Goal: Task Accomplishment & Management: Use online tool/utility

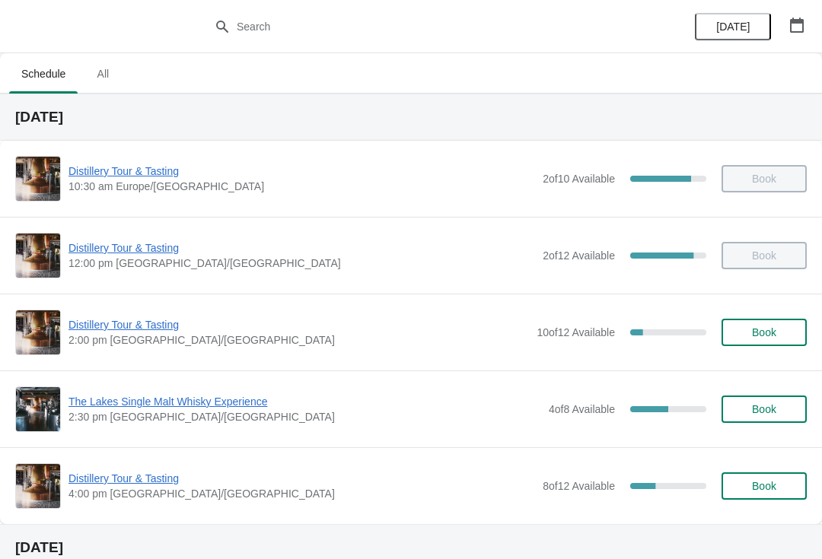
click at [154, 331] on span "Distillery Tour & Tasting" at bounding box center [298, 324] width 460 height 15
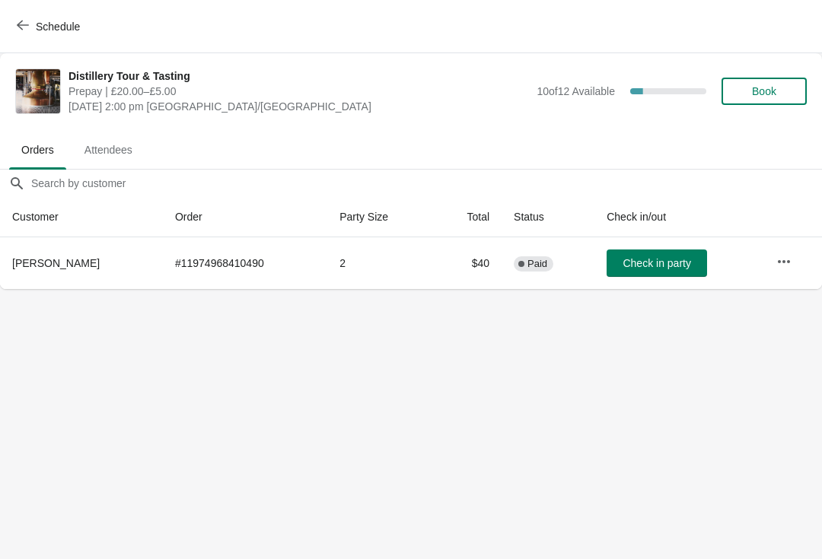
click at [778, 81] on button "Book" at bounding box center [763, 91] width 85 height 27
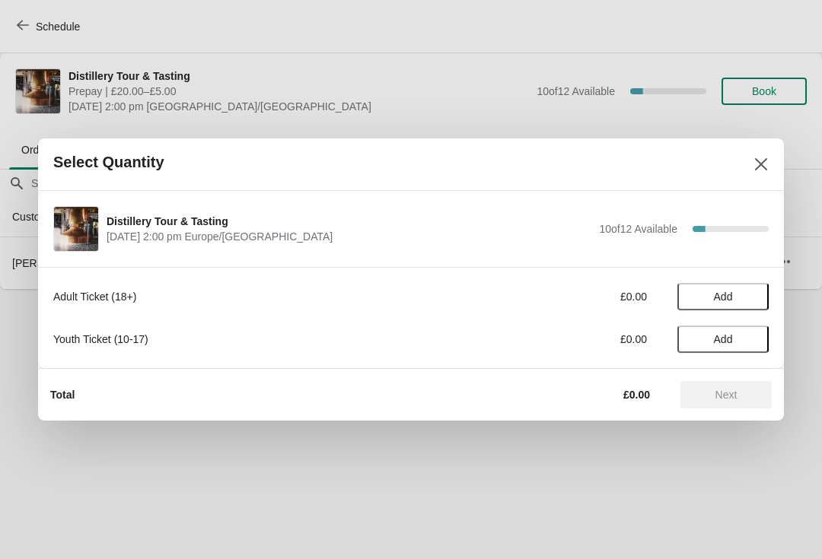
click at [752, 284] on button "Add" at bounding box center [722, 296] width 91 height 27
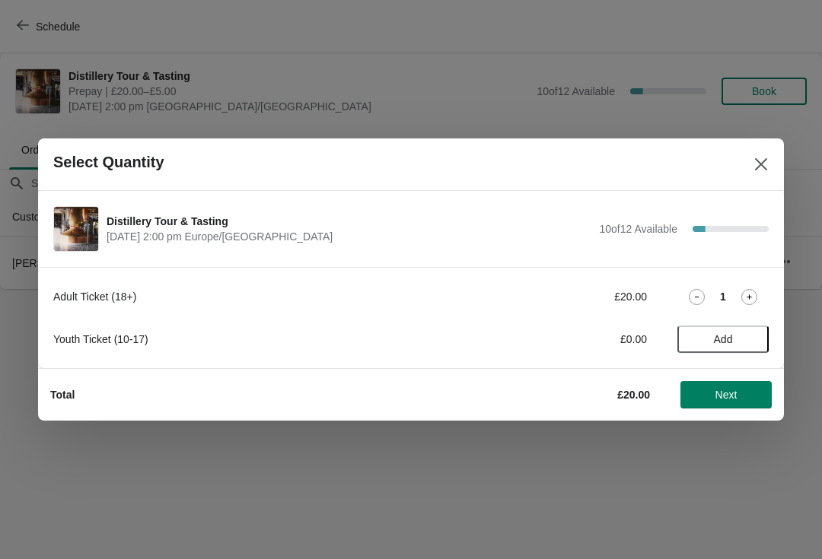
click at [751, 293] on icon at bounding box center [749, 297] width 16 height 16
click at [754, 291] on icon at bounding box center [749, 297] width 16 height 16
click at [755, 294] on icon at bounding box center [749, 297] width 16 height 16
click at [750, 393] on span "Next" at bounding box center [725, 395] width 67 height 12
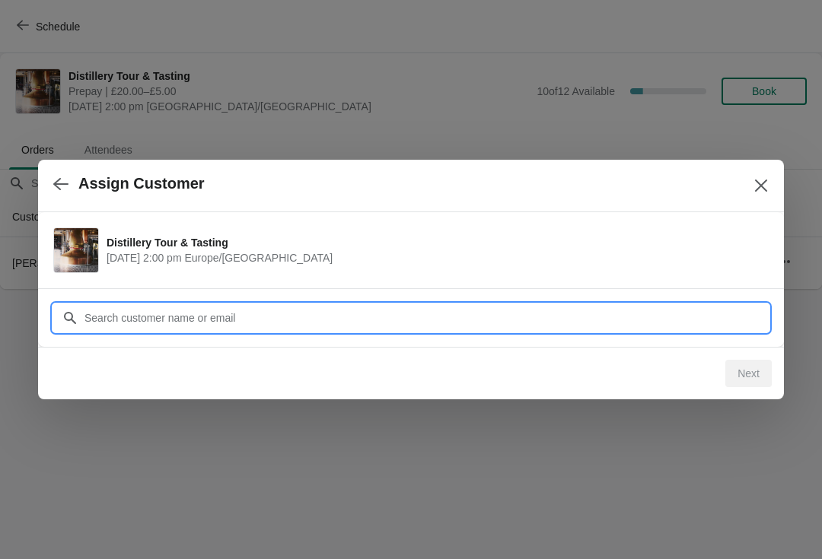
click at [561, 306] on input "Customer" at bounding box center [426, 317] width 685 height 27
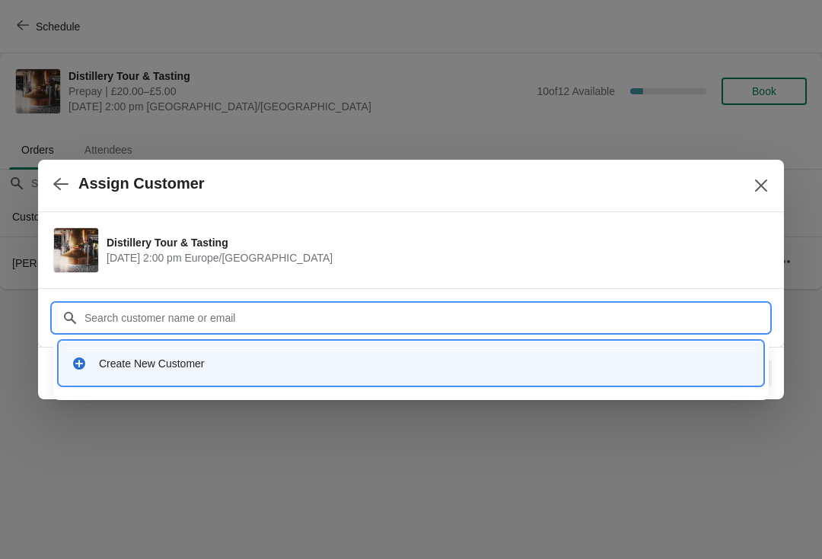
click at [205, 361] on div "Create New Customer" at bounding box center [424, 363] width 651 height 15
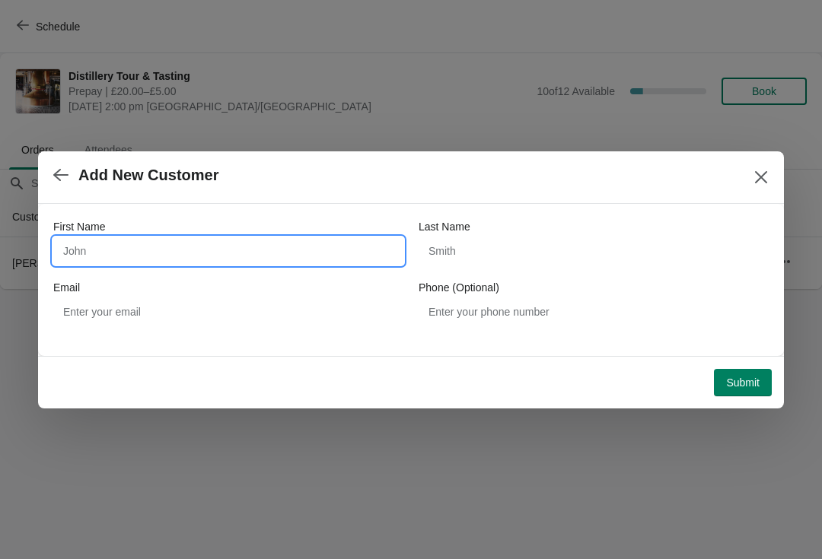
click at [185, 242] on input "First Name" at bounding box center [228, 250] width 350 height 27
type input "Keiren"
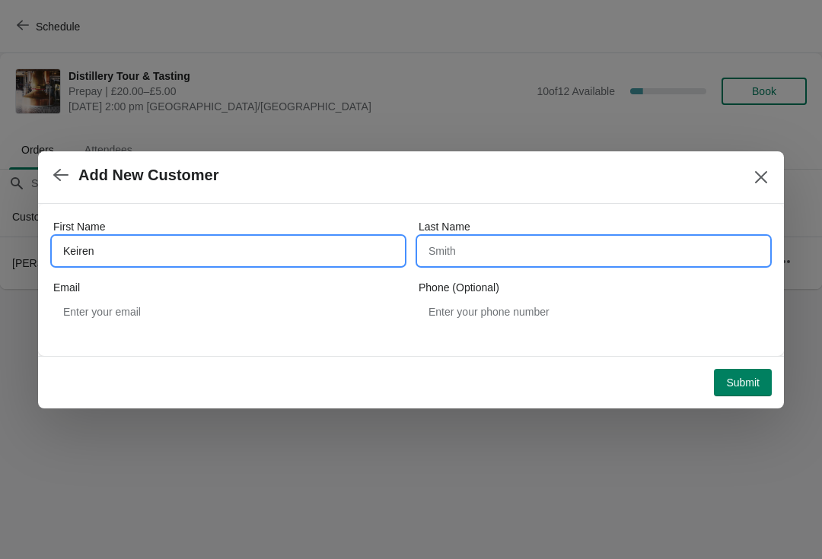
click at [561, 244] on input "Last Name" at bounding box center [594, 250] width 350 height 27
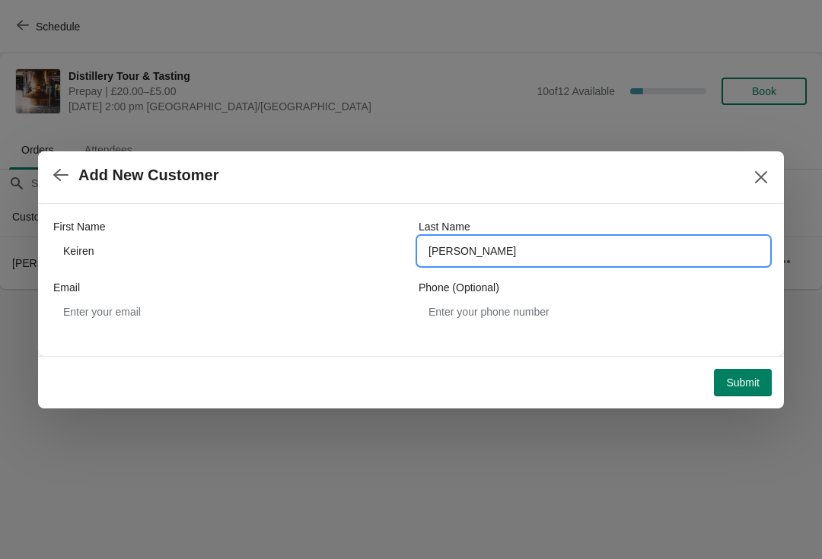
type input "[PERSON_NAME]"
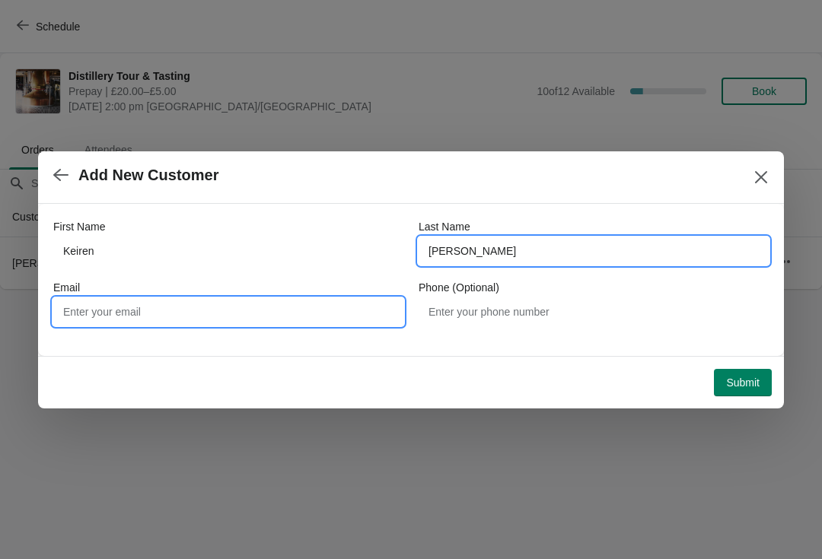
click at [148, 308] on input "Email" at bounding box center [228, 311] width 350 height 27
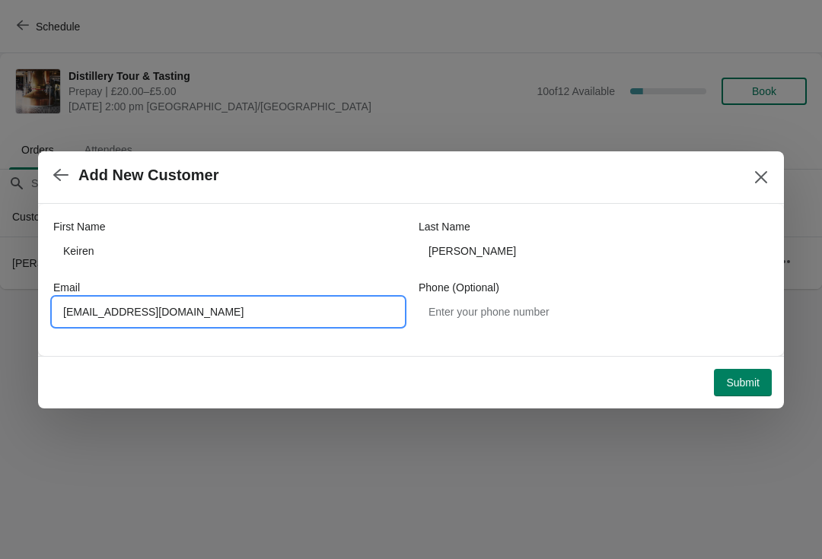
type input "[EMAIL_ADDRESS][DOMAIN_NAME]"
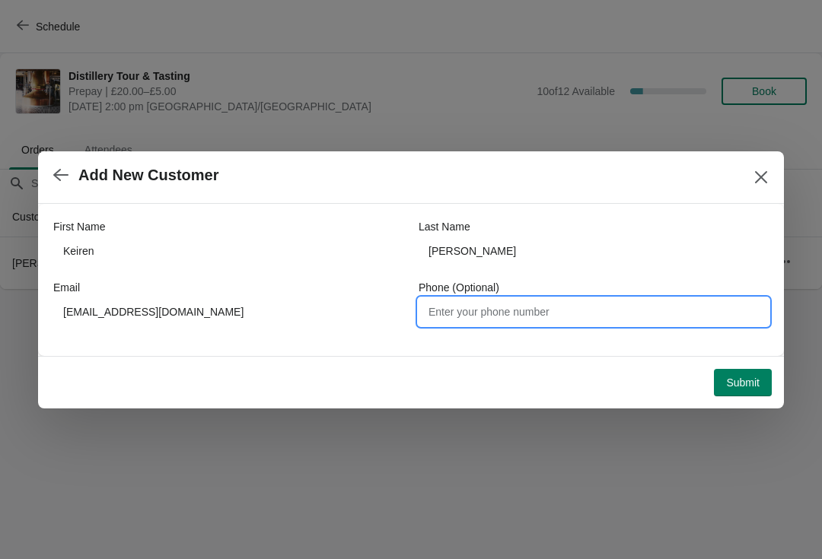
click at [751, 379] on span "Submit" at bounding box center [742, 383] width 33 height 12
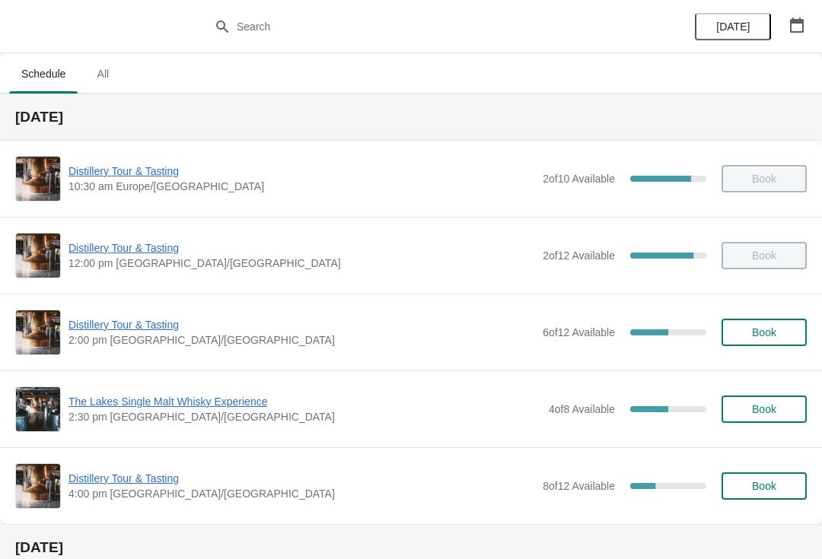
click at [157, 331] on span "Distillery Tour & Tasting" at bounding box center [301, 324] width 466 height 15
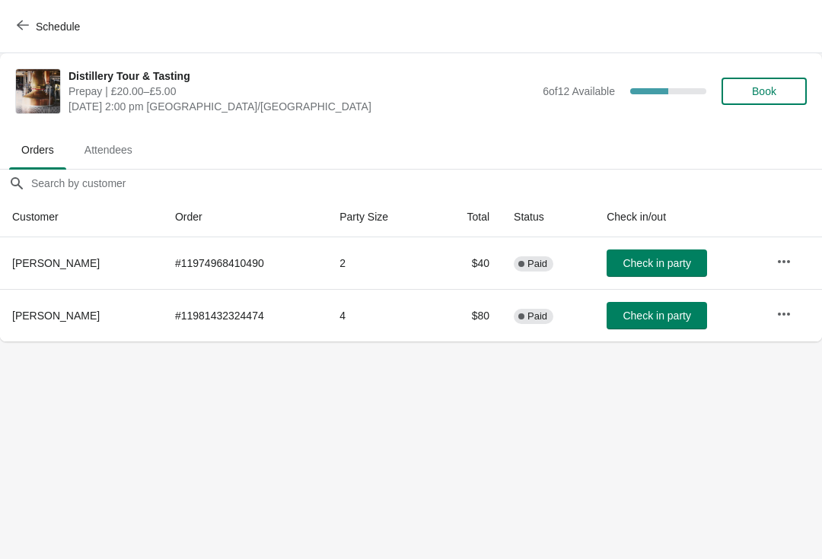
click at [660, 263] on span "Check in party" at bounding box center [656, 263] width 68 height 12
